Goal: Task Accomplishment & Management: Manage account settings

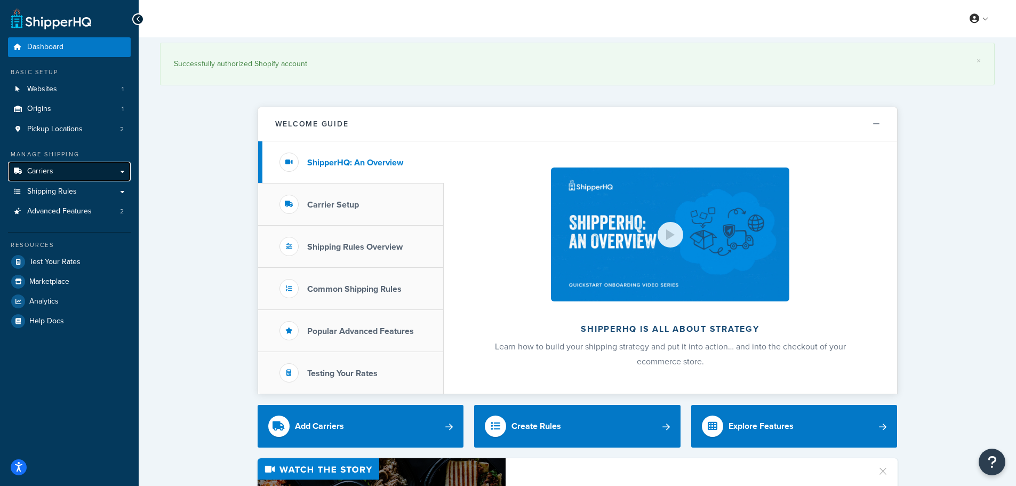
click at [82, 172] on link "Carriers" at bounding box center [69, 172] width 123 height 20
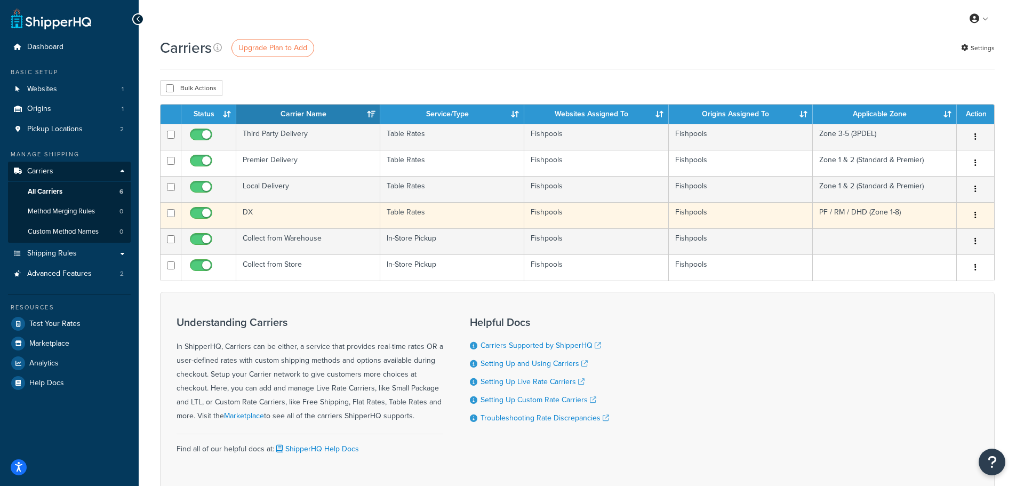
click at [339, 212] on td "DX" at bounding box center [308, 215] width 144 height 26
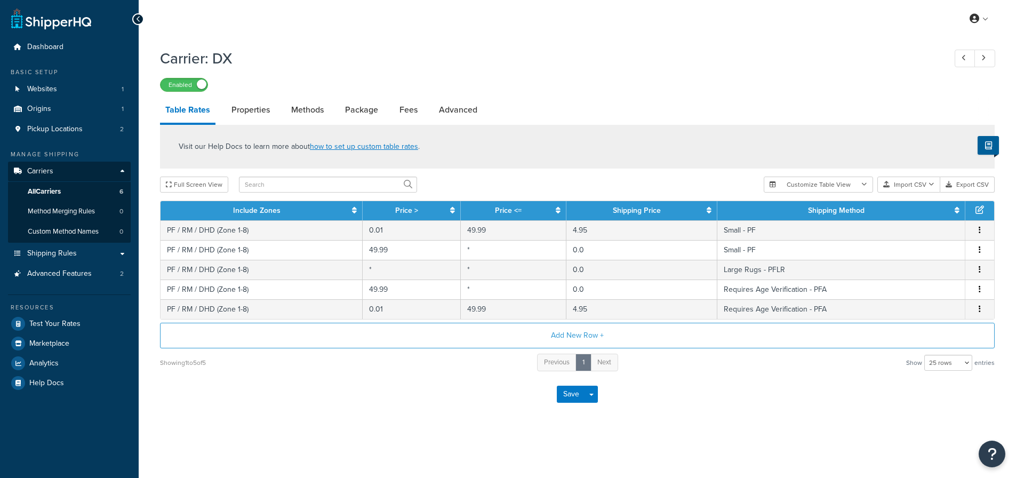
select select "25"
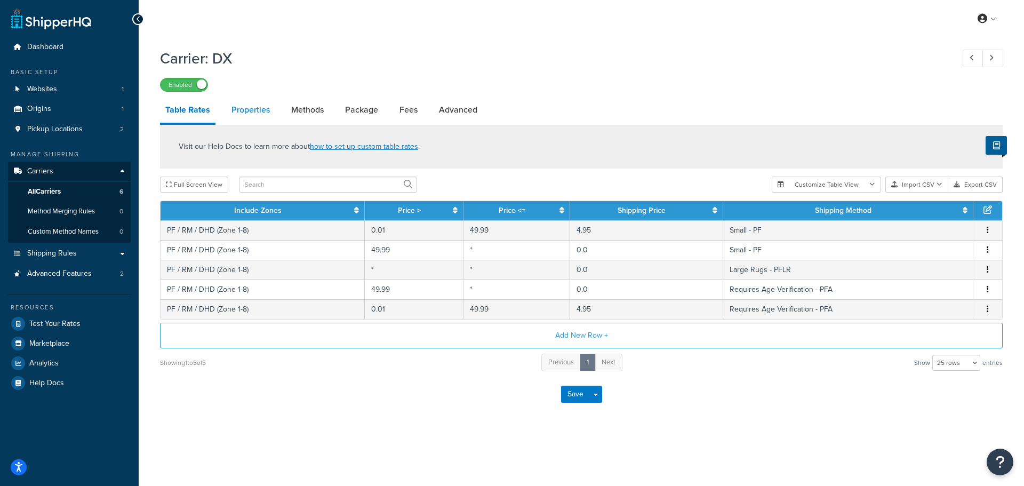
click at [258, 109] on link "Properties" at bounding box center [250, 110] width 49 height 26
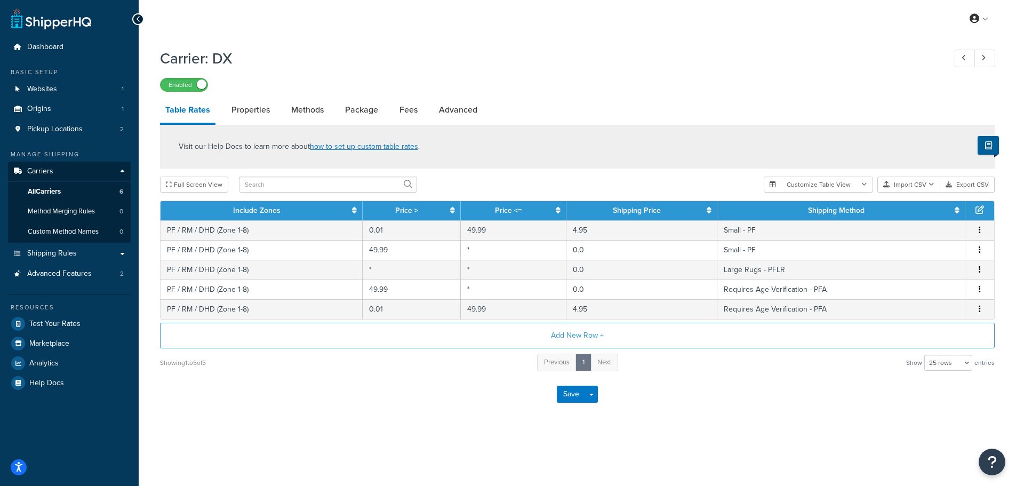
select select "HIGHEST"
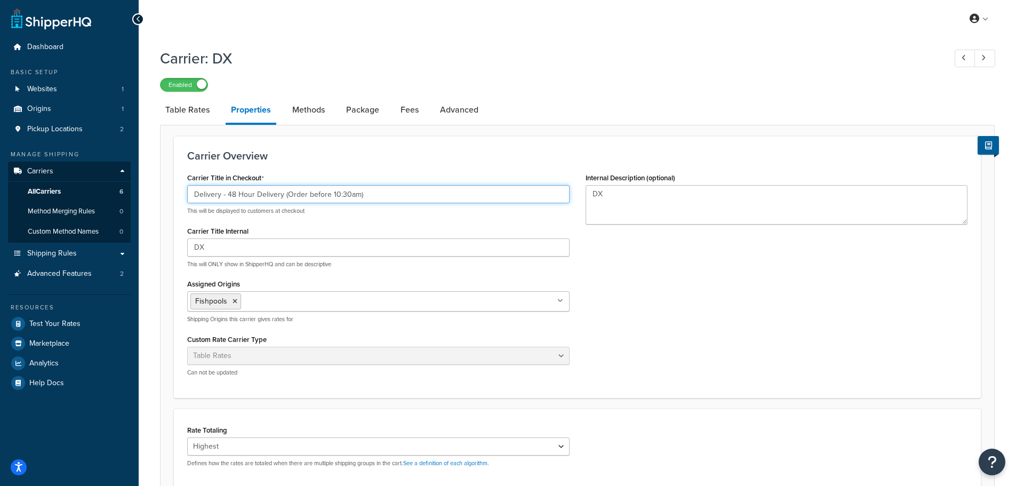
drag, startPoint x: 235, startPoint y: 196, endPoint x: 227, endPoint y: 196, distance: 8.0
click at [227, 196] on input "Delivery - 48 Hour Delivery (Order before 10:30am)" at bounding box center [378, 194] width 382 height 18
type input "Delivery - 24 Hour Delivery (Order before 10:30am)"
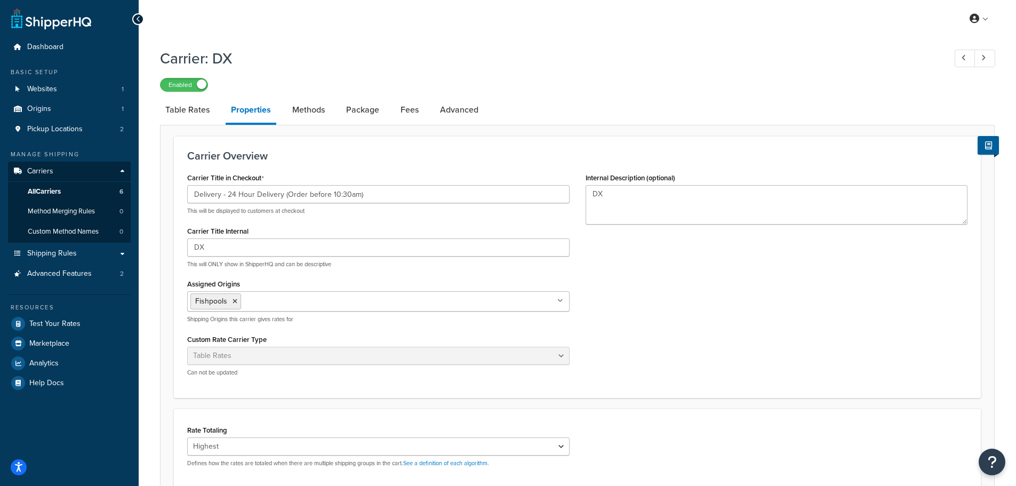
click at [398, 169] on div "Carrier Overview Carrier Title in Checkout Delivery - 24 Hour Delivery (Order b…" at bounding box center [577, 267] width 807 height 262
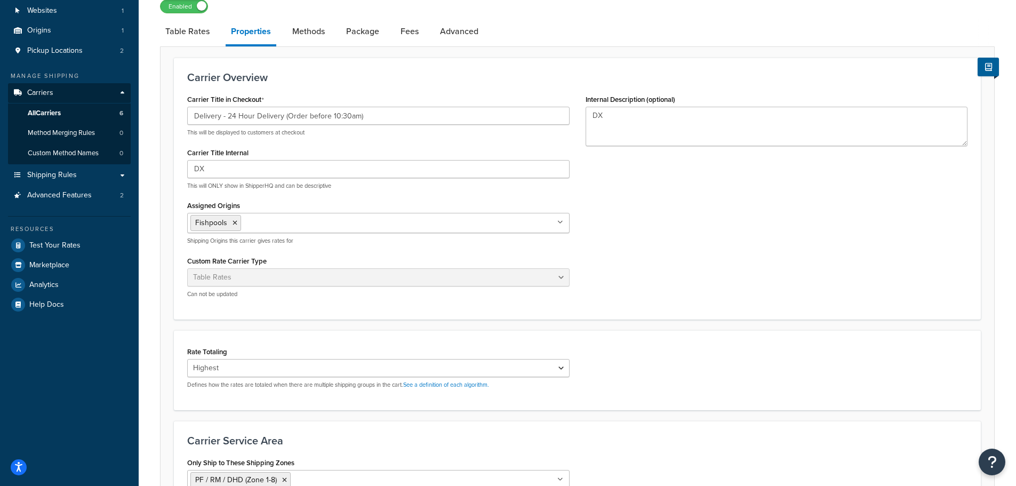
scroll to position [222, 0]
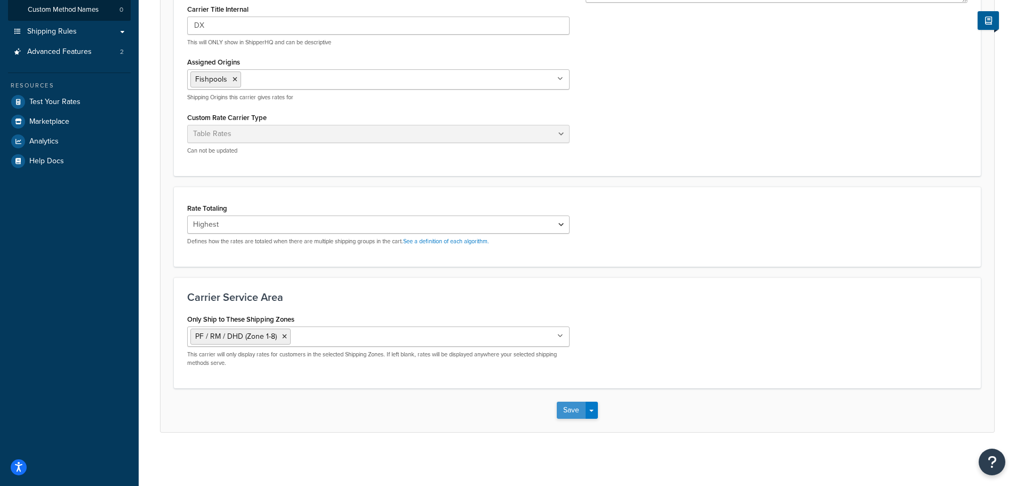
click at [567, 411] on button "Save" at bounding box center [571, 410] width 29 height 17
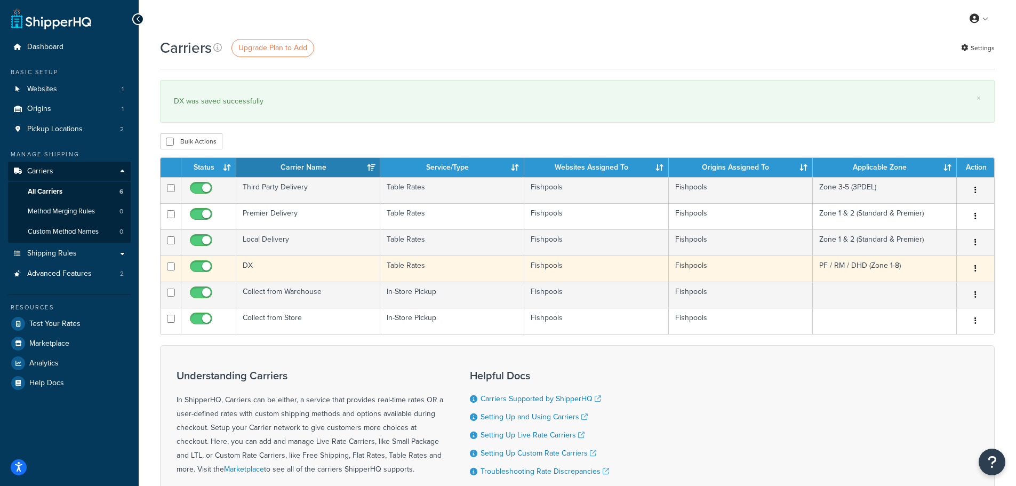
click at [294, 264] on td "DX" at bounding box center [308, 268] width 144 height 26
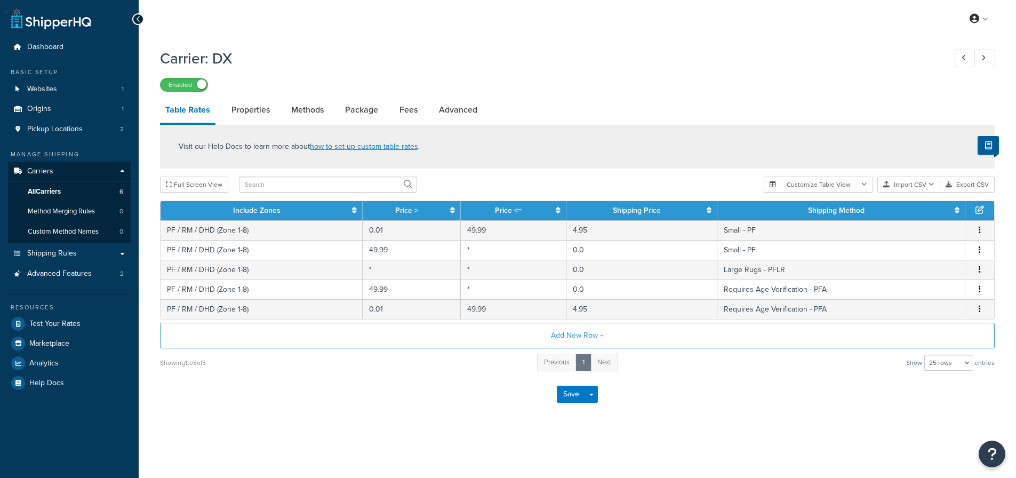
select select "25"
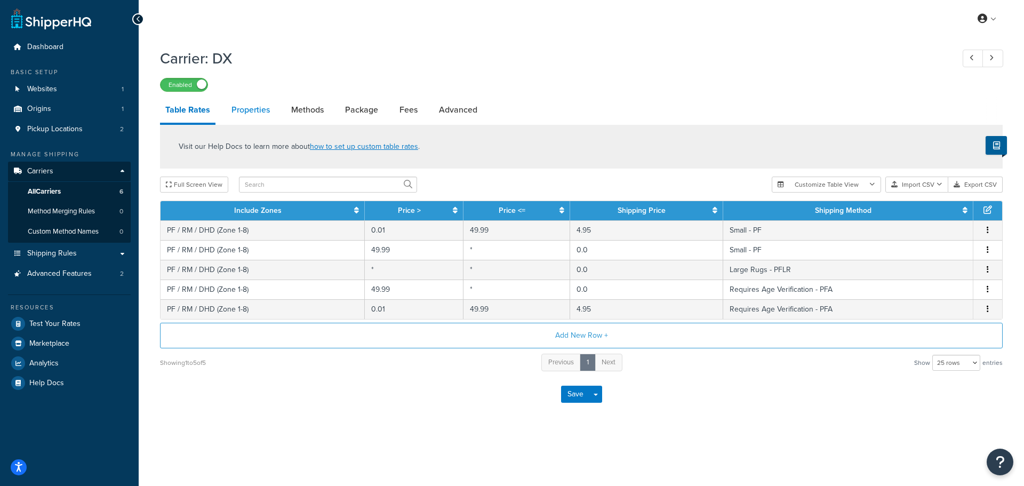
click at [244, 113] on link "Properties" at bounding box center [250, 110] width 49 height 26
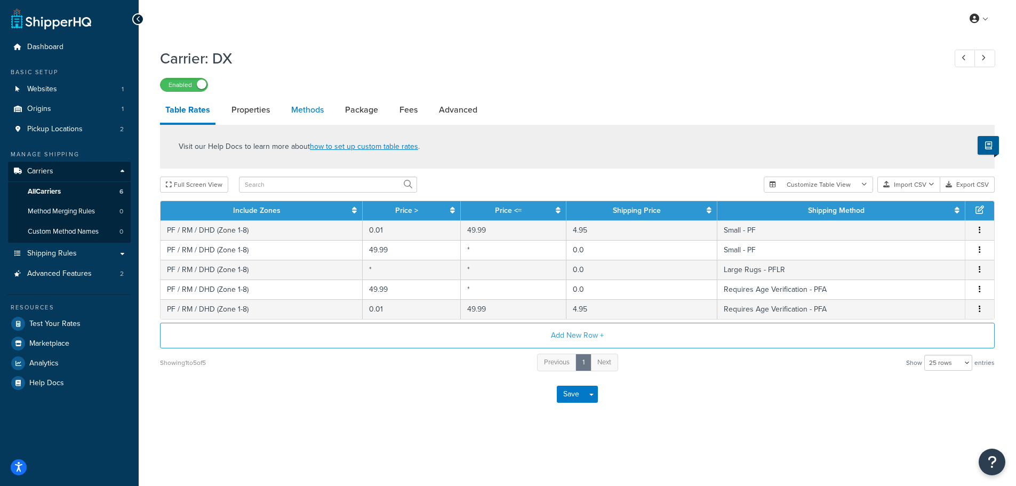
select select "HIGHEST"
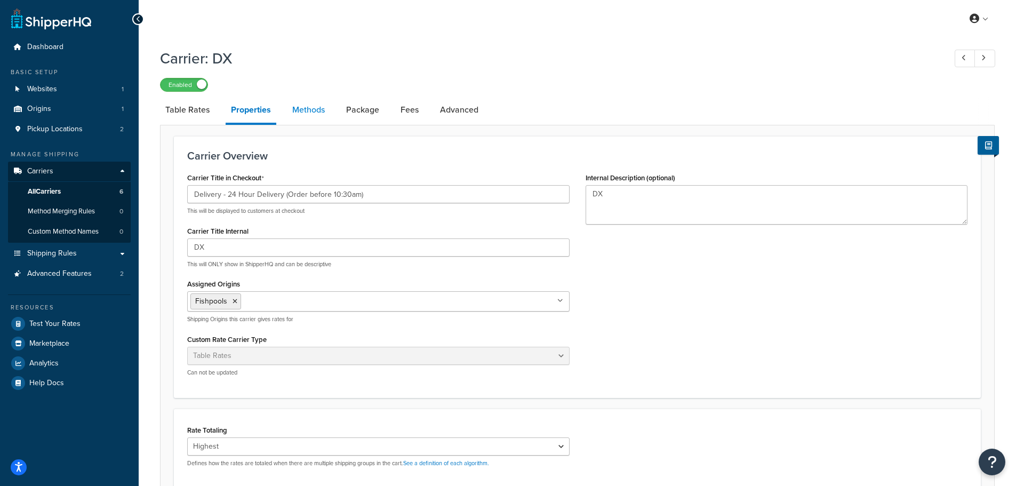
click at [303, 107] on link "Methods" at bounding box center [308, 110] width 43 height 26
select select "25"
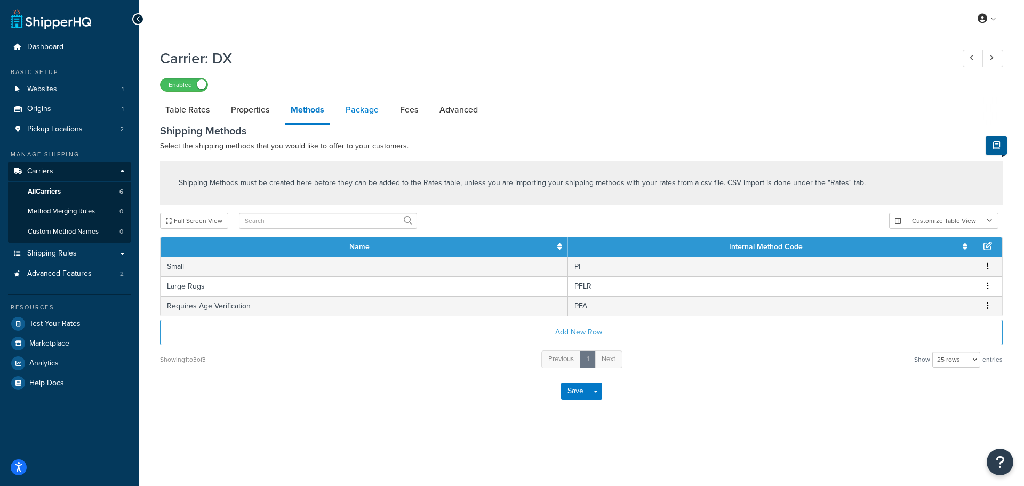
click at [353, 104] on link "Package" at bounding box center [362, 110] width 44 height 26
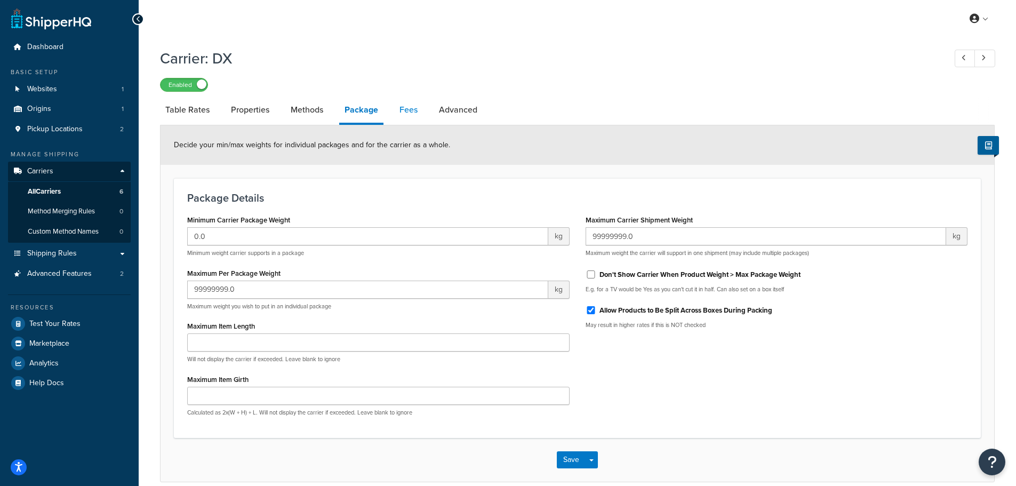
click at [410, 111] on link "Fees" at bounding box center [408, 110] width 29 height 26
select select "AFTER"
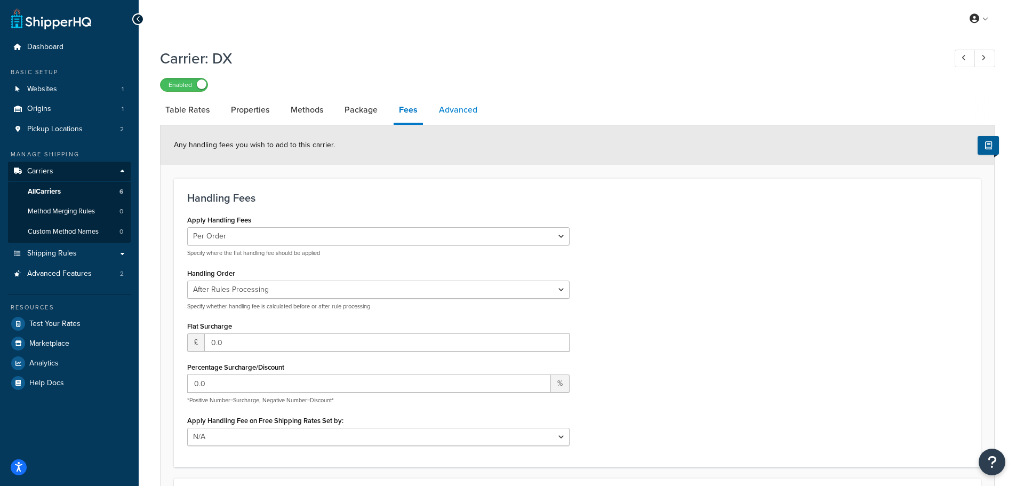
click at [466, 122] on link "Advanced" at bounding box center [458, 110] width 49 height 26
select select "false"
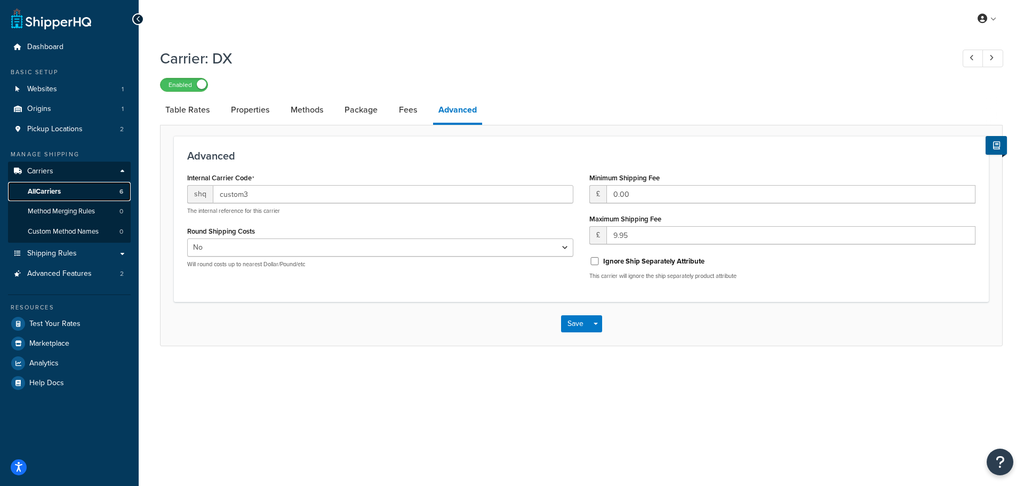
click at [86, 198] on link "All Carriers 6" at bounding box center [69, 192] width 123 height 20
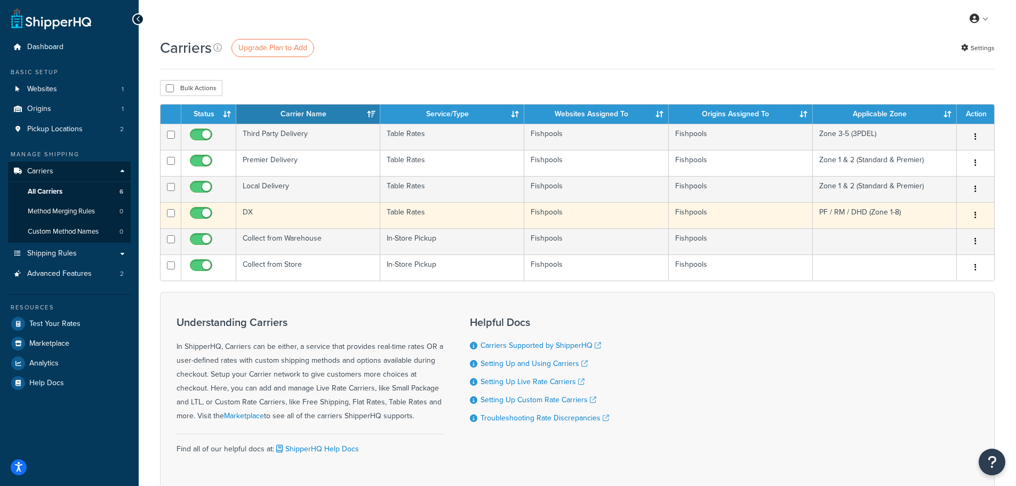
click at [316, 217] on td "DX" at bounding box center [308, 215] width 144 height 26
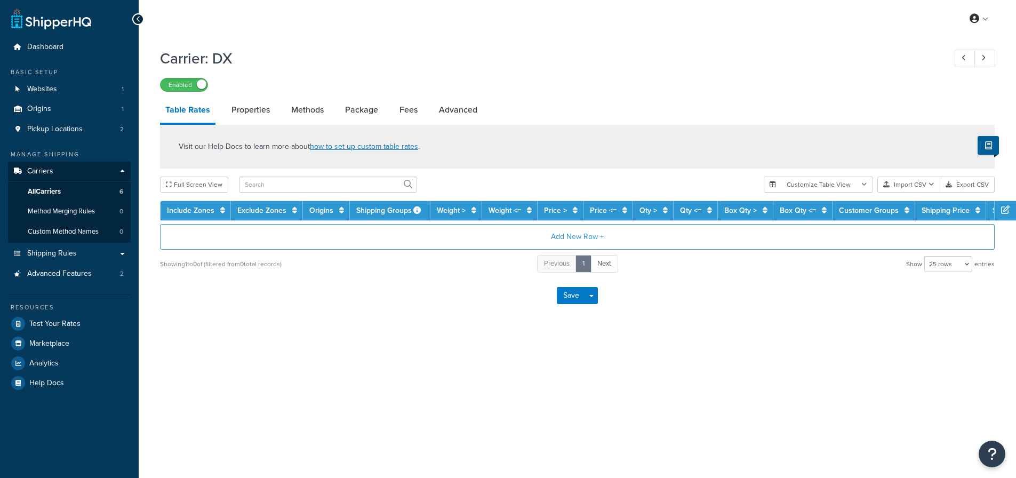
select select "25"
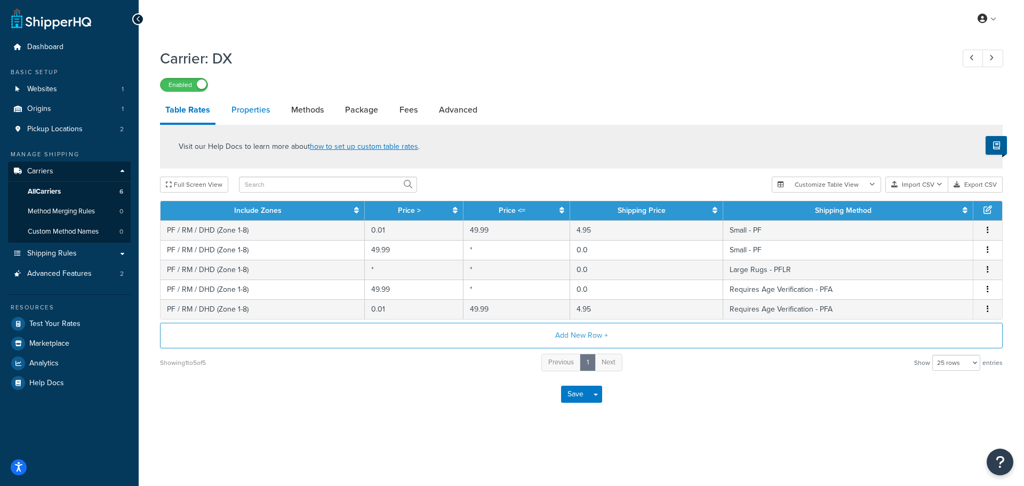
click at [257, 115] on link "Properties" at bounding box center [250, 110] width 49 height 26
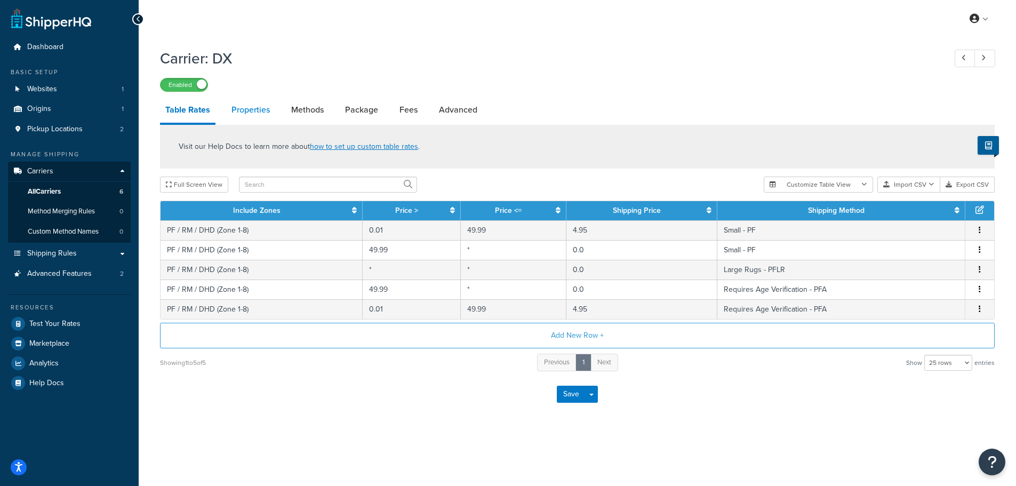
select select "HIGHEST"
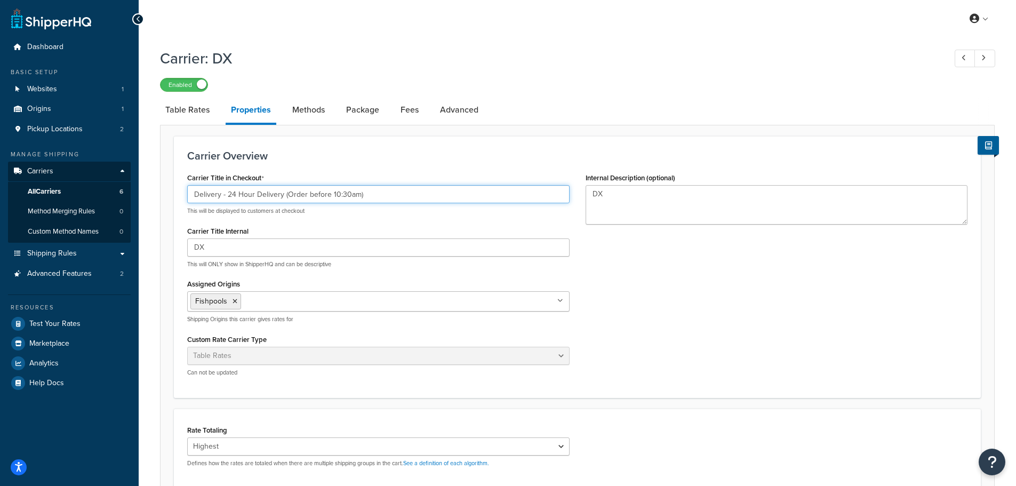
drag, startPoint x: 283, startPoint y: 195, endPoint x: 228, endPoint y: 197, distance: 54.4
click at [228, 197] on input "Delivery - 24 Hour Delivery (Order before 10:30am)" at bounding box center [378, 194] width 382 height 18
click at [287, 189] on input "Delivery - 24 Hour Delivery (Order before 10:30am)" at bounding box center [378, 194] width 382 height 18
drag, startPoint x: 253, startPoint y: 198, endPoint x: 227, endPoint y: 198, distance: 26.7
click at [227, 198] on input "Delivery - 24 Hour Delivery (Order before 10:30am)" at bounding box center [378, 194] width 382 height 18
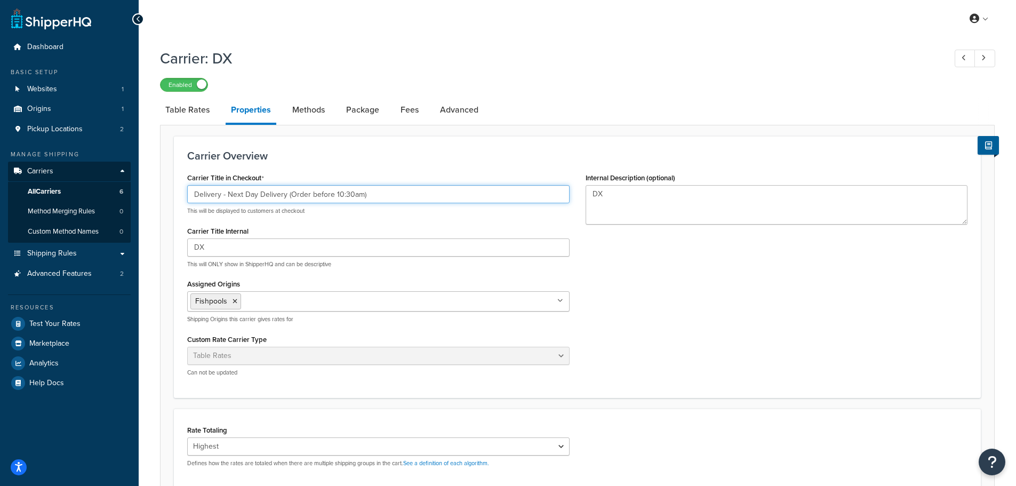
drag, startPoint x: 285, startPoint y: 194, endPoint x: 229, endPoint y: 191, distance: 56.1
click at [229, 191] on input "Delivery - Next Day Delivery (Order before 10:30am)" at bounding box center [378, 194] width 382 height 18
type input "Delivery - Next Day Delivery (Order before 10:30am)"
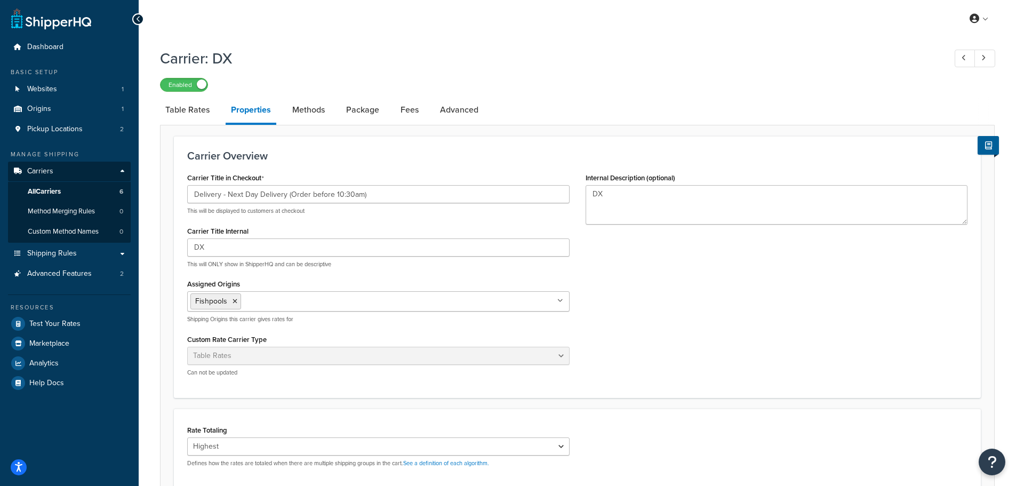
scroll to position [222, 0]
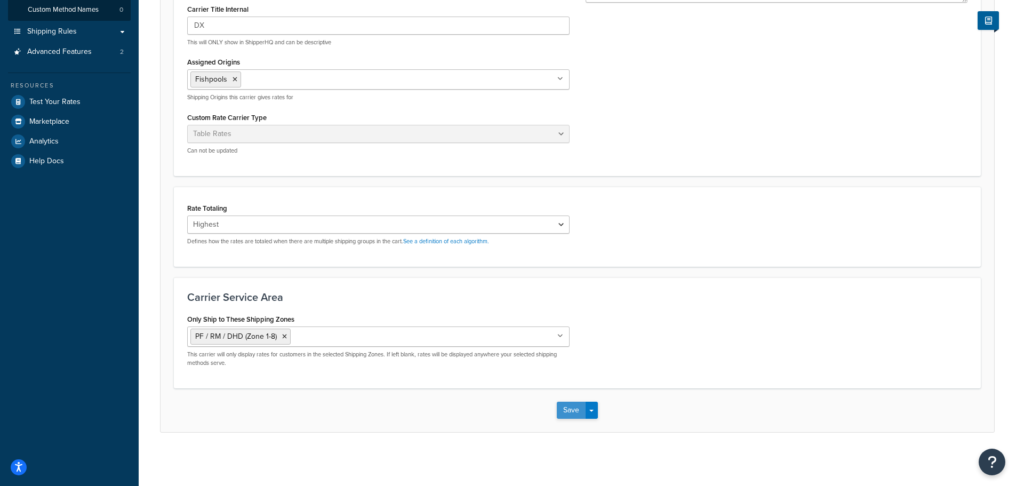
click at [564, 412] on button "Save" at bounding box center [571, 410] width 29 height 17
